Goal: Navigation & Orientation: Find specific page/section

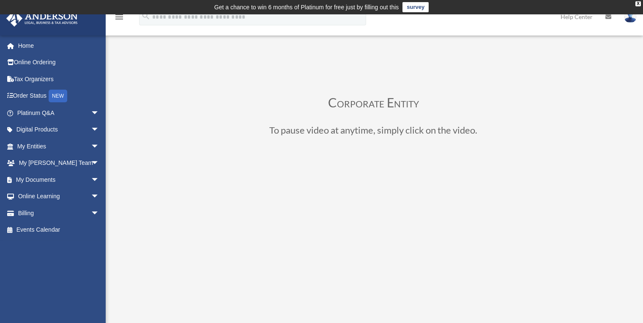
scroll to position [115, 0]
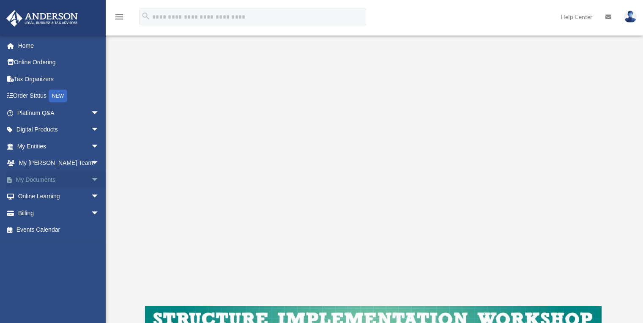
click at [37, 182] on link "My Documents arrow_drop_down" at bounding box center [59, 179] width 106 height 17
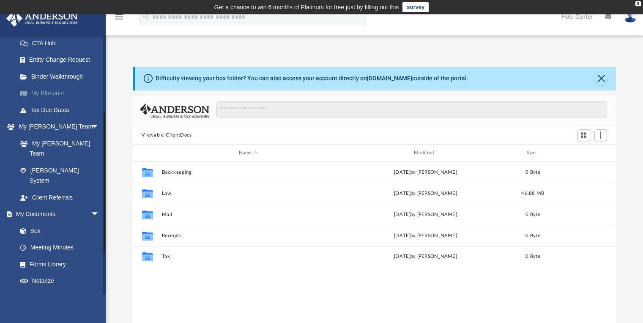
scroll to position [146, 0]
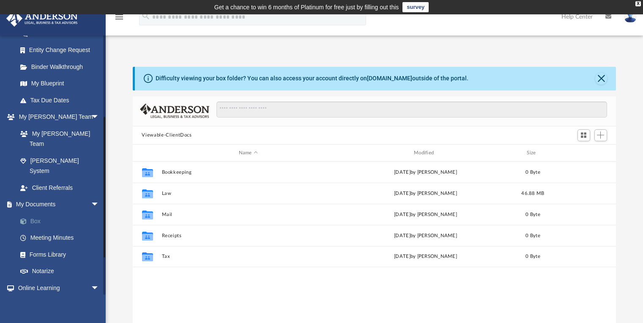
click at [34, 213] on link "Box" at bounding box center [62, 221] width 100 height 17
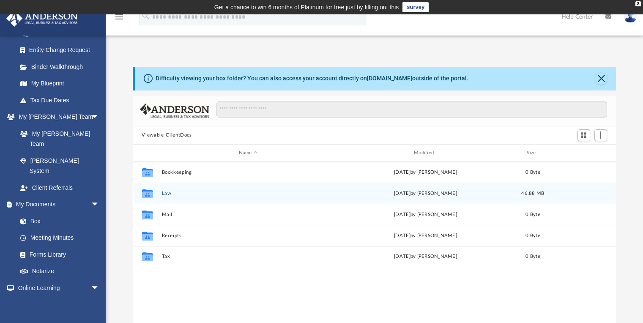
click at [173, 194] on button "Law" at bounding box center [248, 193] width 173 height 5
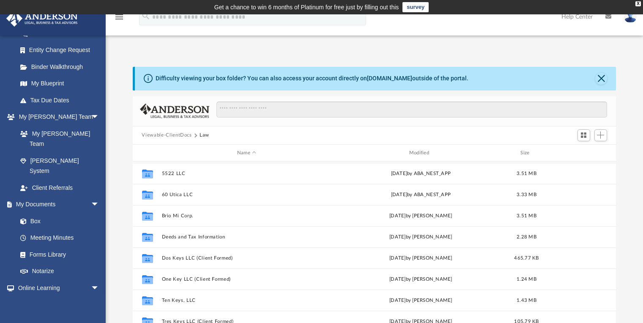
scroll to position [169, 0]
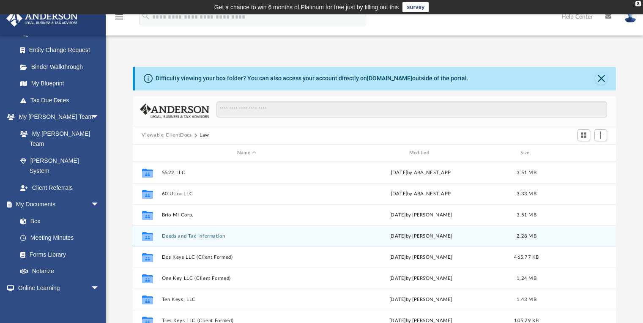
click at [184, 238] on button "Deeds and Tax Information" at bounding box center [247, 235] width 170 height 5
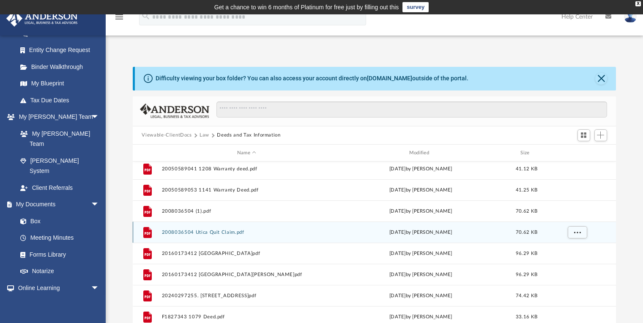
scroll to position [8, 0]
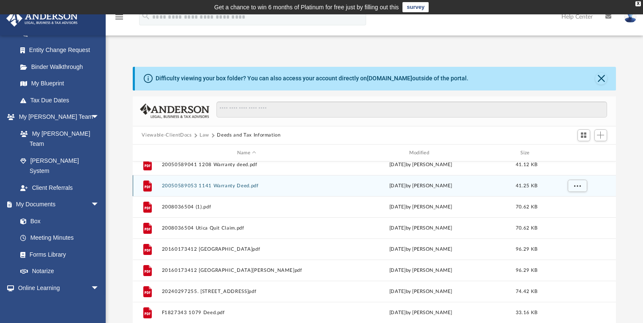
click at [187, 188] on button "20050589053 1141 Warranty Deed.pdf" at bounding box center [247, 185] width 170 height 5
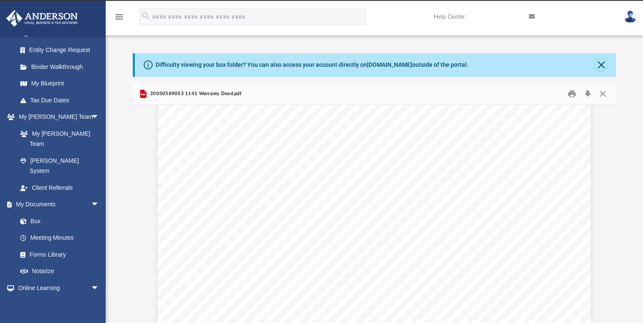
scroll to position [68, 0]
click at [232, 273] on div "Page 1" at bounding box center [374, 322] width 433 height 558
